Goal: Transaction & Acquisition: Purchase product/service

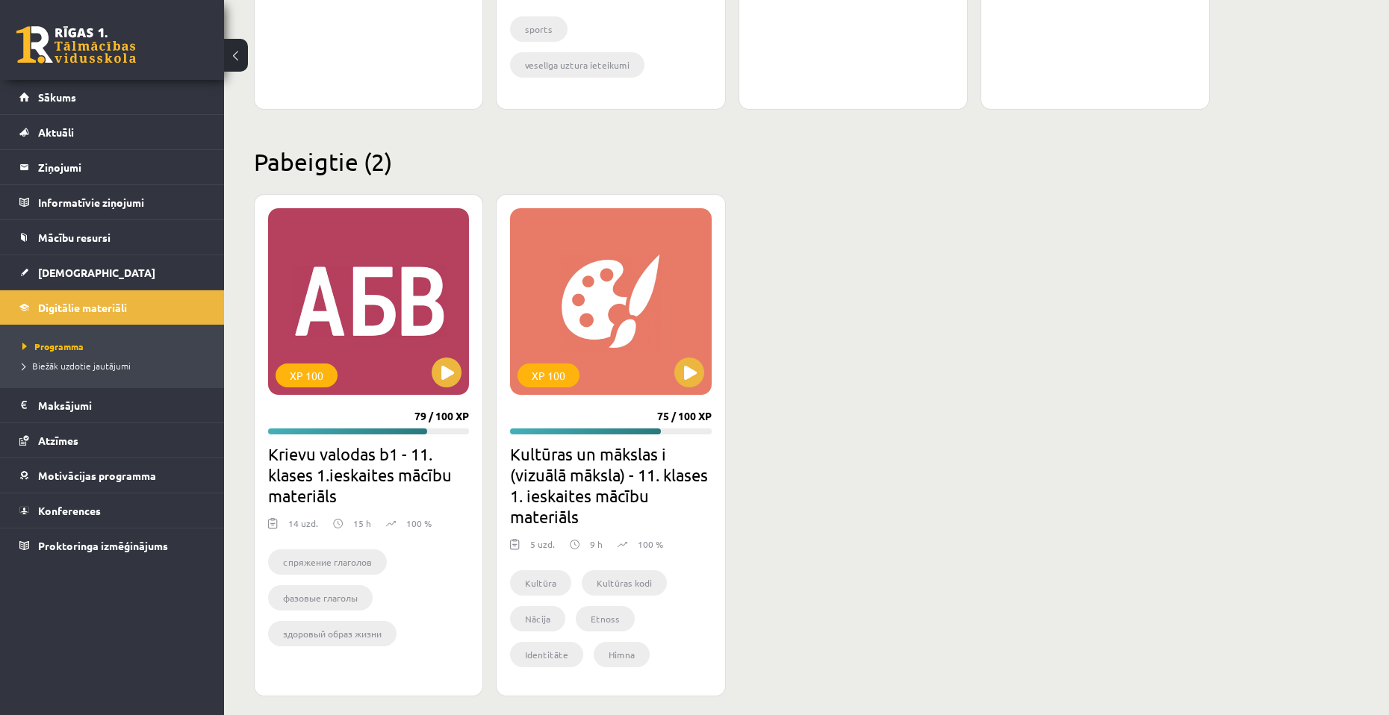
scroll to position [1270, 0]
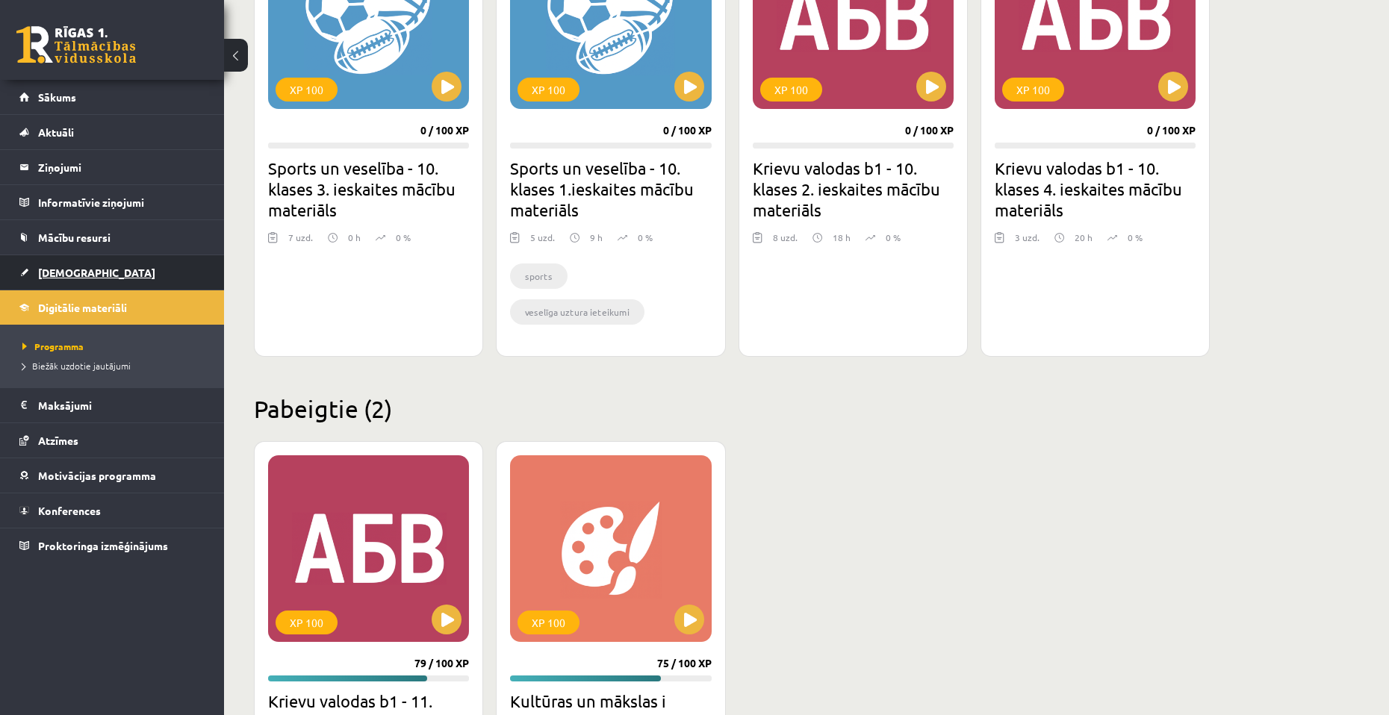
scroll to position [1046, 0]
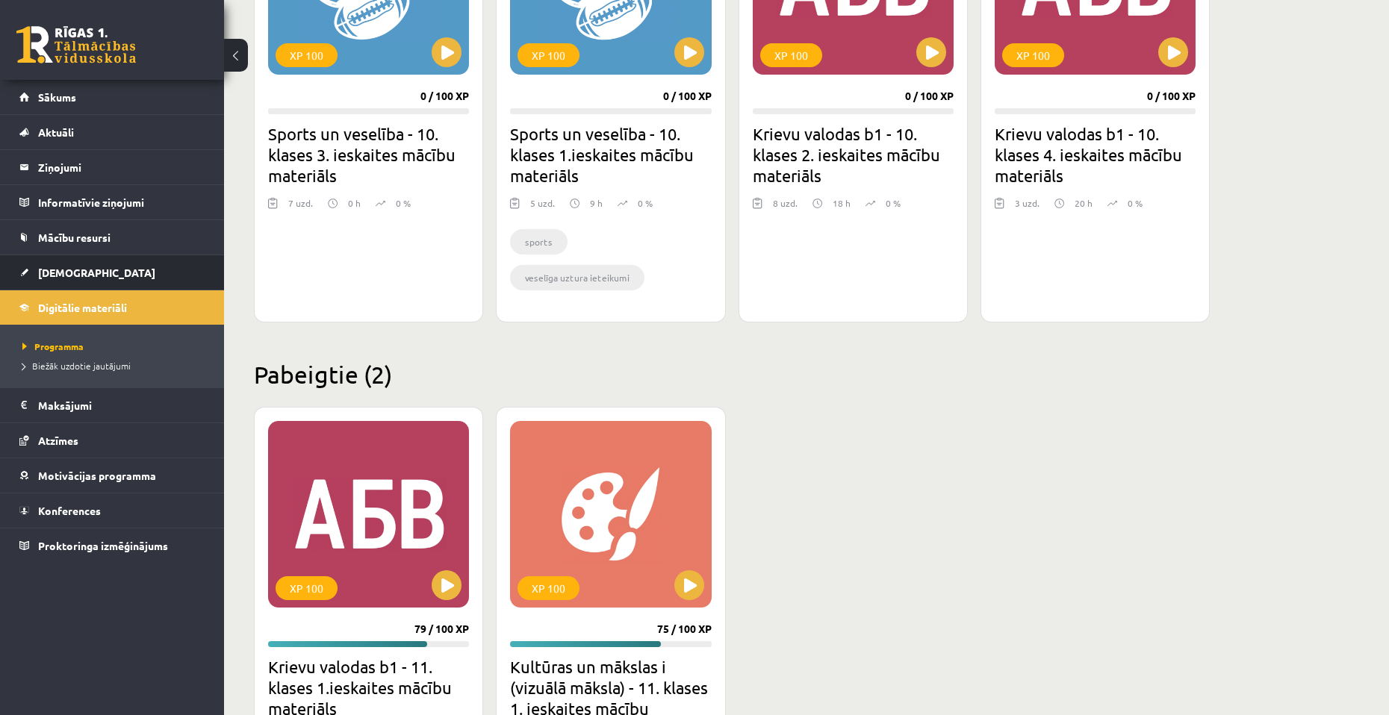
click at [92, 255] on li "Ieskaites Neizpildītās Izlabotās" at bounding box center [112, 273] width 224 height 36
click at [79, 268] on span "[DEMOGRAPHIC_DATA]" at bounding box center [96, 272] width 117 height 13
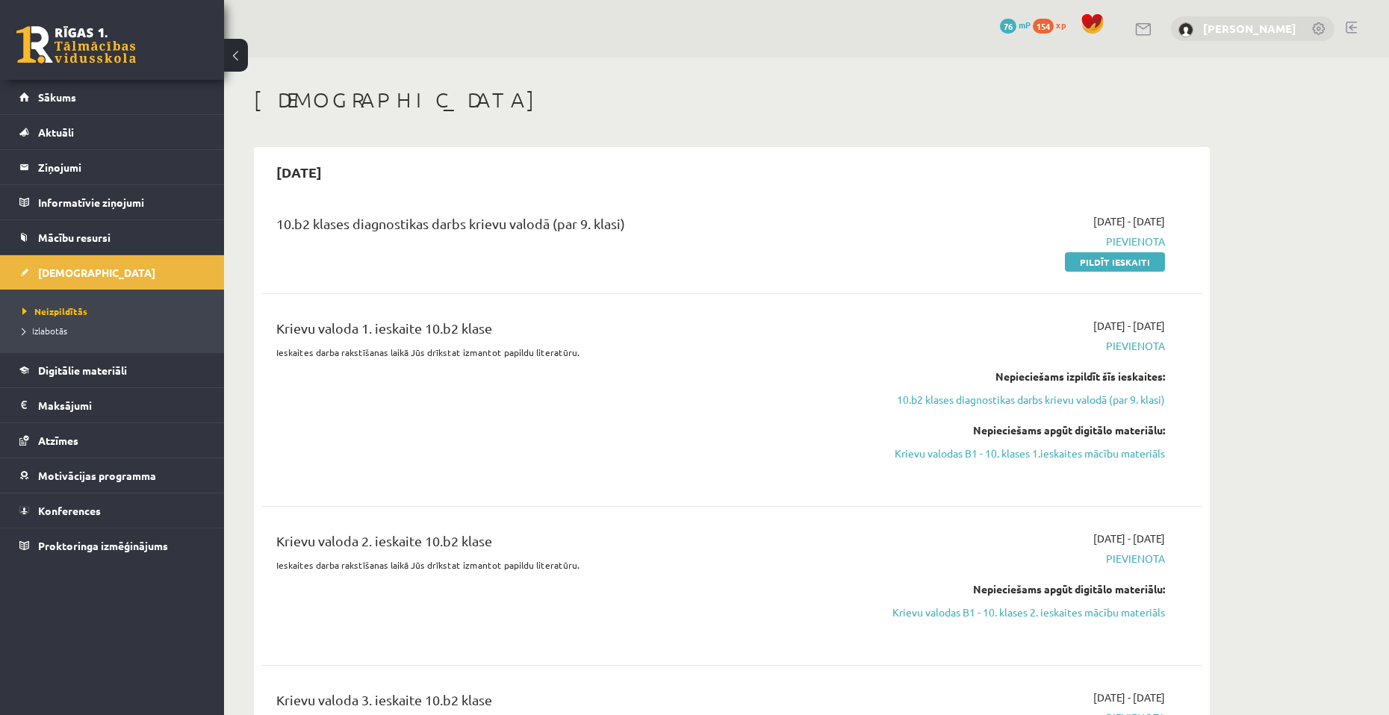
click at [1203, 28] on link "[PERSON_NAME]" at bounding box center [1249, 28] width 93 height 15
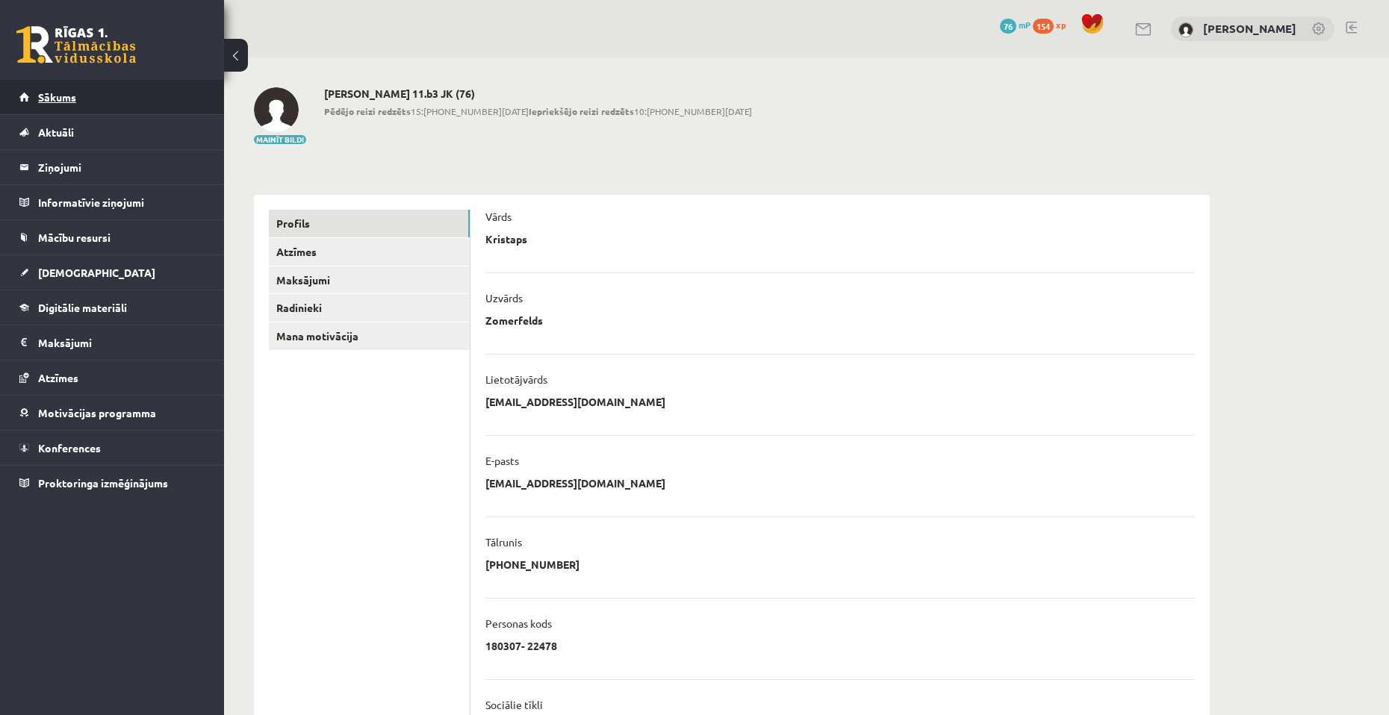
click at [128, 105] on link "Sākums" at bounding box center [112, 97] width 186 height 34
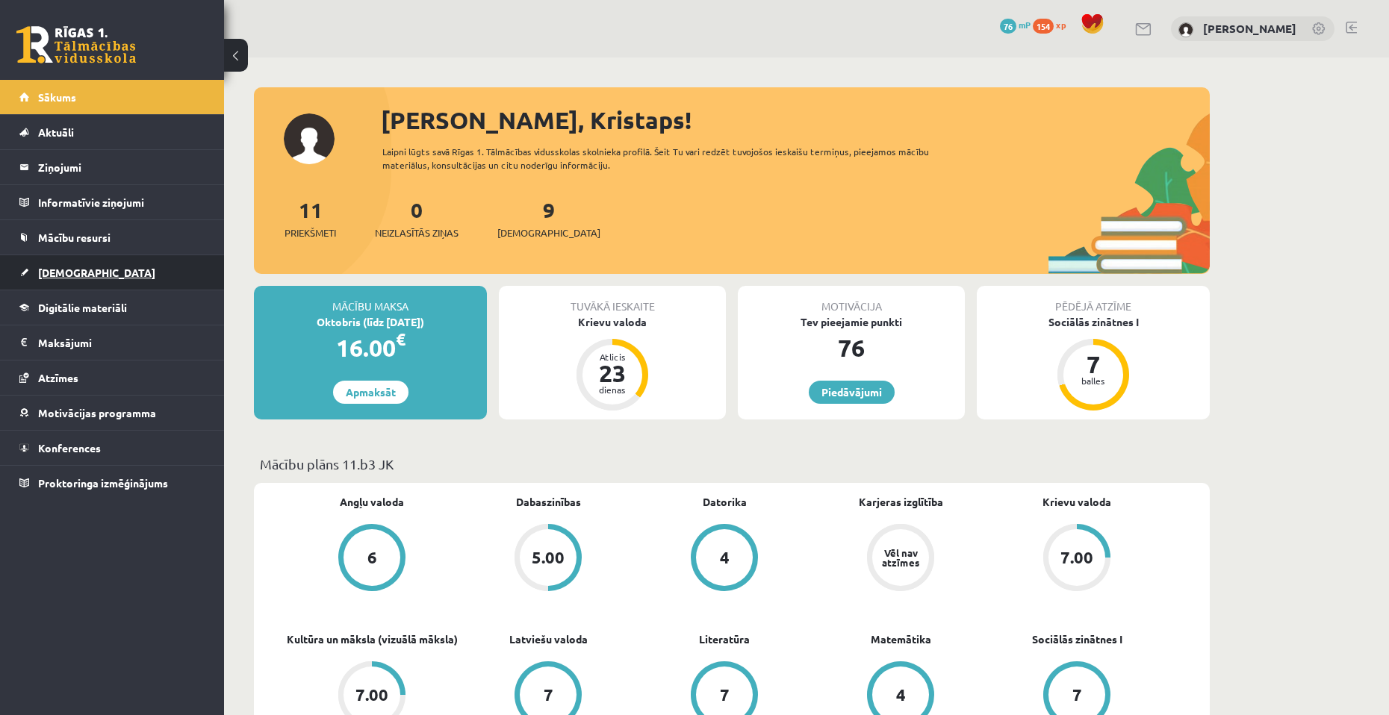
click at [55, 270] on span "[DEMOGRAPHIC_DATA]" at bounding box center [96, 272] width 117 height 13
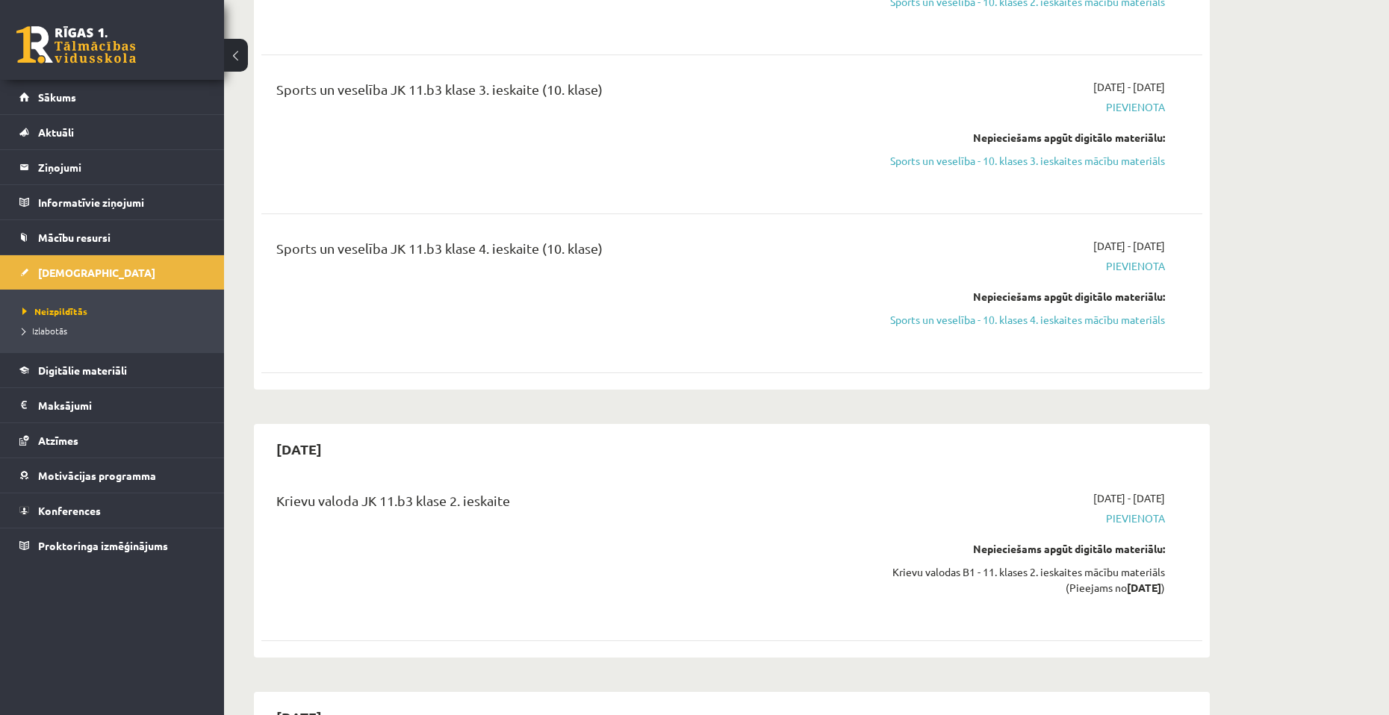
scroll to position [1269, 0]
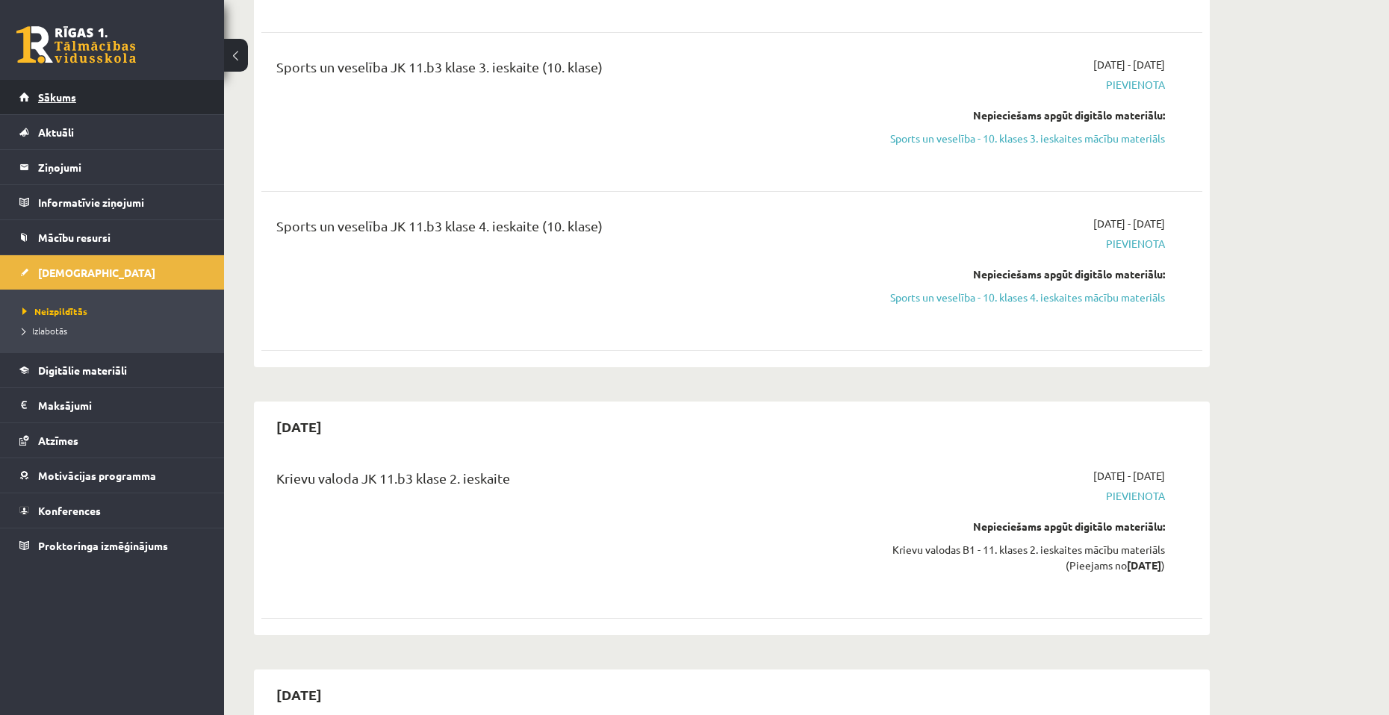
click at [81, 106] on link "Sākums" at bounding box center [112, 97] width 186 height 34
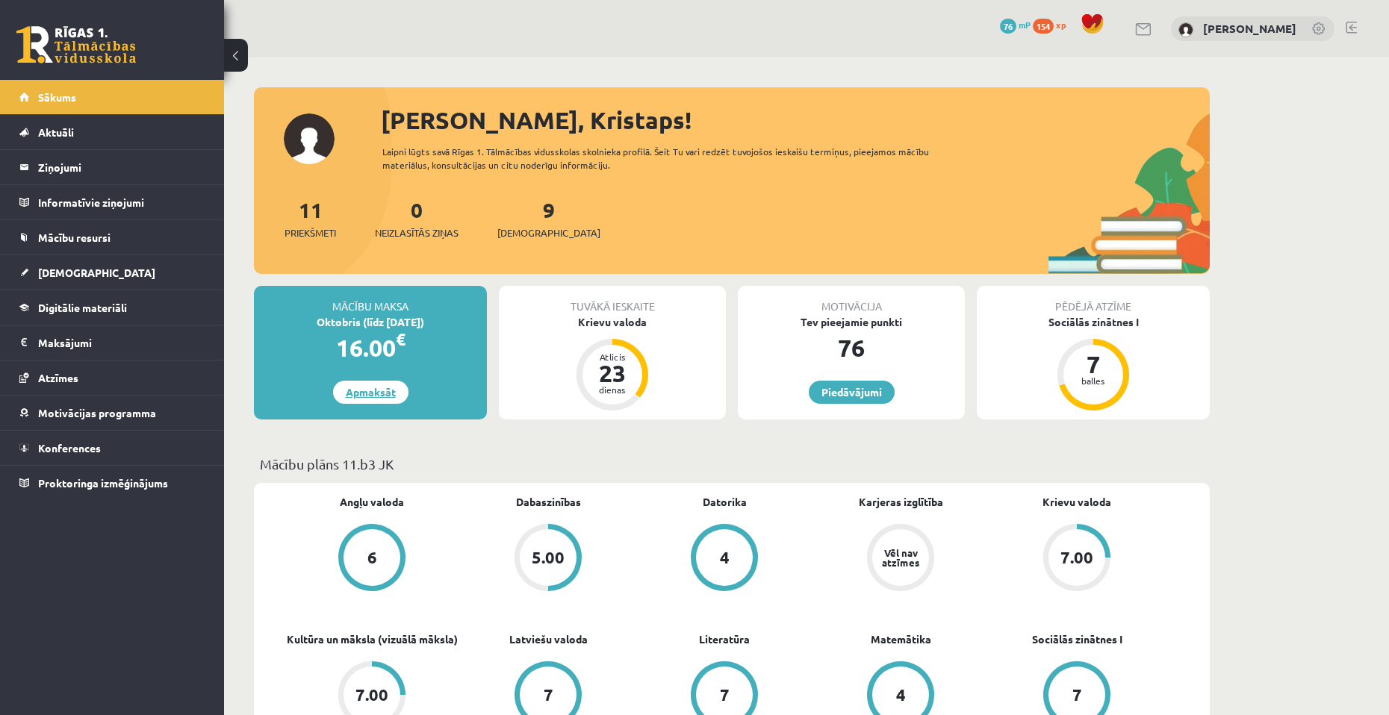
click at [365, 395] on link "Apmaksāt" at bounding box center [370, 392] width 75 height 23
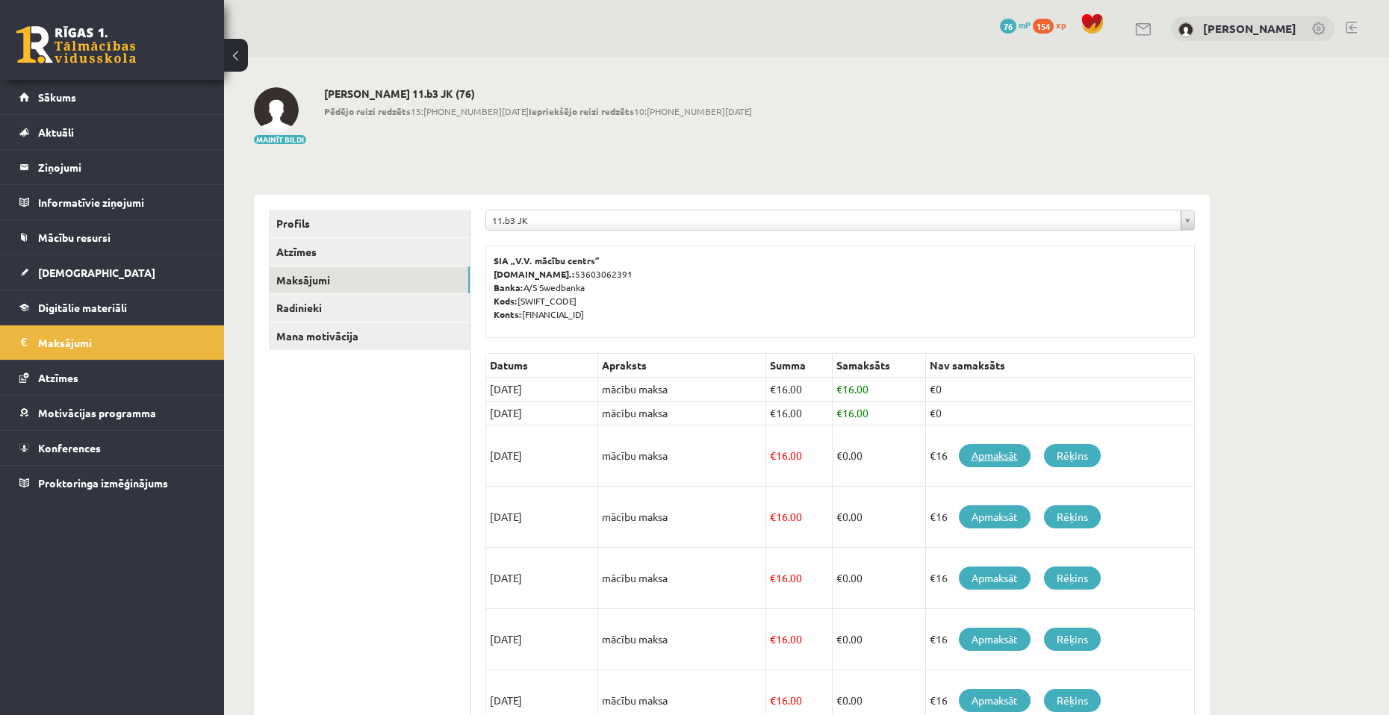
click at [986, 457] on link "Apmaksāt" at bounding box center [995, 455] width 72 height 23
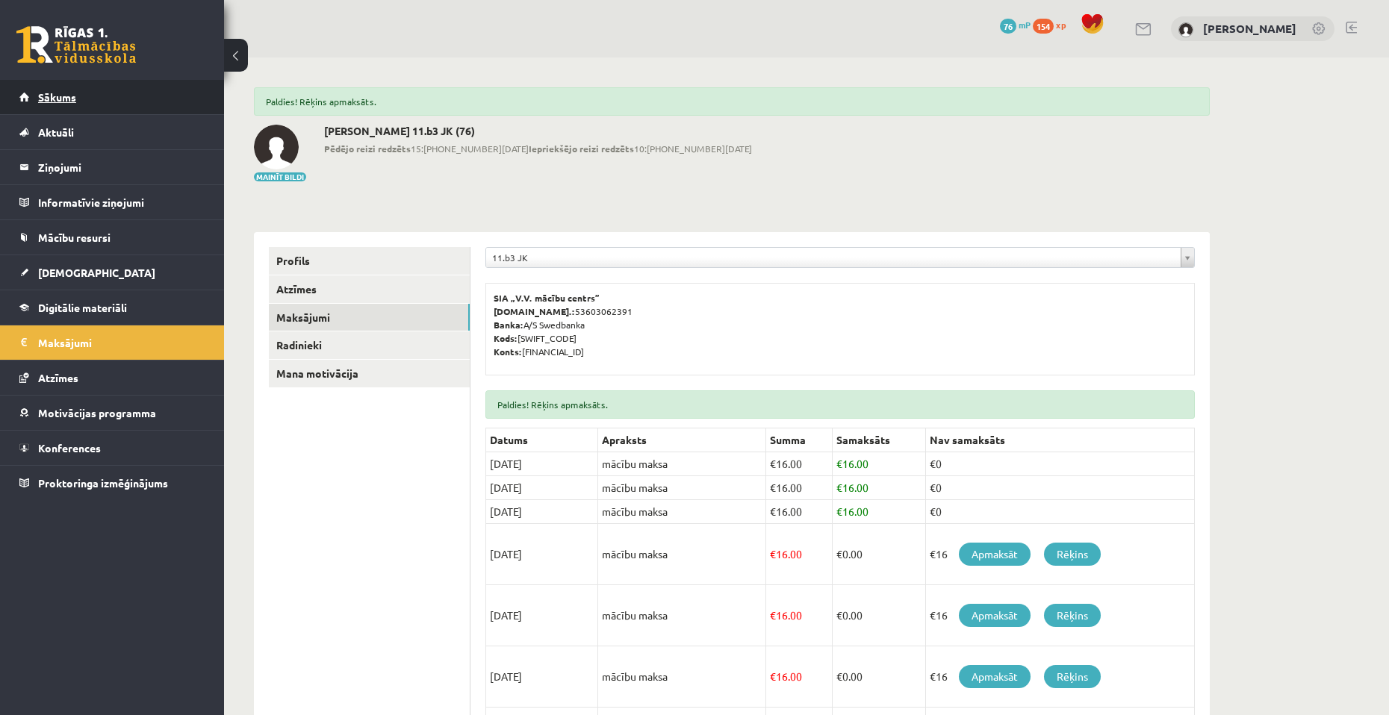
click at [153, 109] on link "Sākums" at bounding box center [112, 97] width 186 height 34
